Goal: Task Accomplishment & Management: Manage account settings

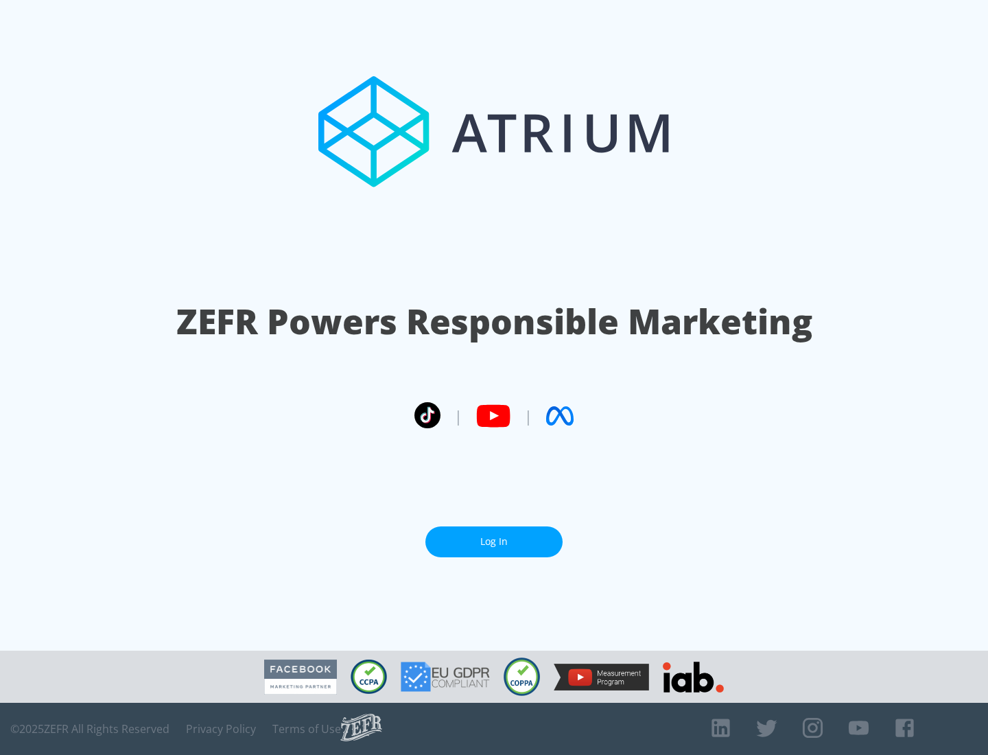
click at [494, 541] on link "Log In" at bounding box center [493, 541] width 137 height 31
